Goal: Task Accomplishment & Management: Complete application form

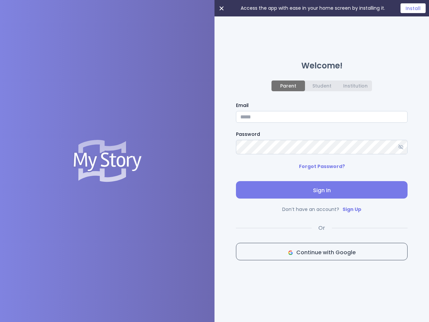
click at [215, 161] on div "Access the app with ease in your home screen by installing it. Install Welcome!…" at bounding box center [322, 161] width 215 height 322
click at [222, 8] on icon at bounding box center [222, 8] width 4 height 4
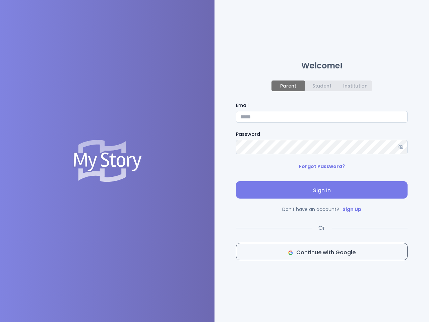
click at [413, 8] on div "Welcome! Parent Student Institution Email Password Forgot Password? Sign In Don…" at bounding box center [322, 161] width 215 height 322
click at [288, 85] on div "Parent" at bounding box center [288, 85] width 16 height 5
click at [322, 85] on div "Student" at bounding box center [322, 85] width 19 height 5
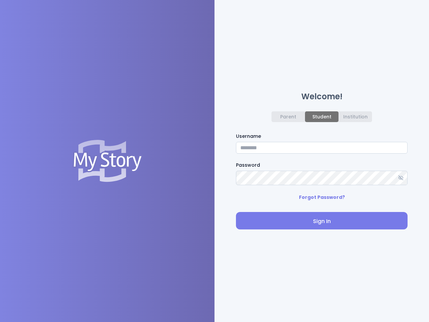
click at [356, 85] on div "Welcome! Parent Student Institution Username Password Forgot Password? Sign In" at bounding box center [322, 161] width 215 height 322
click at [401, 148] on input "Username" at bounding box center [322, 148] width 172 height 12
click at [322, 168] on label "Password" at bounding box center [322, 165] width 172 height 7
click at [322, 191] on div "Welcome! Parent Student Institution Username Password Forgot Password? Sign In" at bounding box center [322, 161] width 172 height 137
click at [322, 253] on div "Welcome! Parent Student Institution Username Password Forgot Password? Sign In" at bounding box center [322, 161] width 215 height 322
